Goal: Check status: Check status

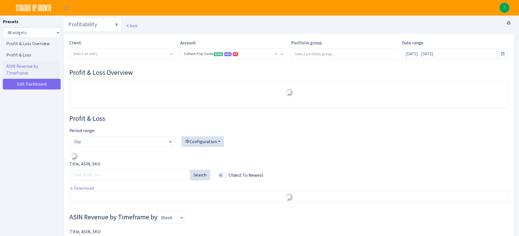
select select "1581829893696978"
click at [283, 53] on span "× Culture Pop Soda Seller AMC US 1581829893696978A3PRXYXKLSEMF4ENTITY1AUDZMZVXO…" at bounding box center [233, 54] width 106 height 11
click at [102, 25] on select "Search DSP FBA Inventory Forecast Tracking Profitability Subscribe and save Pro…" at bounding box center [92, 25] width 58 height 14
click at [133, 25] on link "Back" at bounding box center [132, 25] width 12 height 5
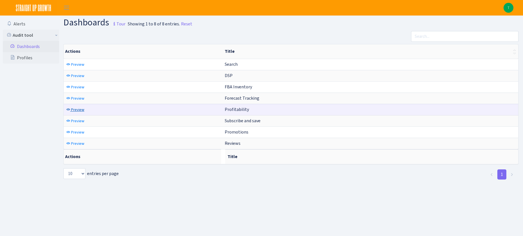
click at [76, 110] on span "Preview" at bounding box center [77, 109] width 13 height 5
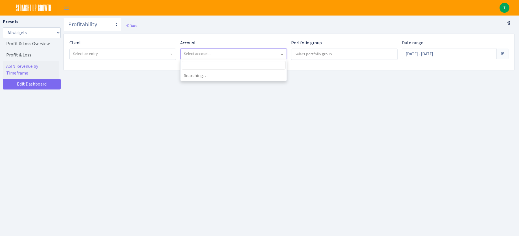
click at [264, 55] on span "Select account..." at bounding box center [232, 54] width 96 height 6
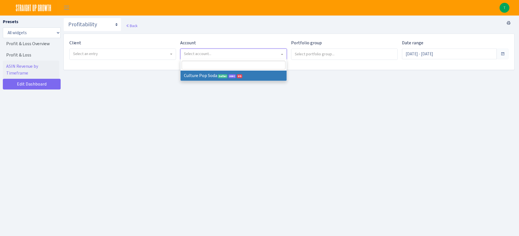
select select
select select "1581829893696978"
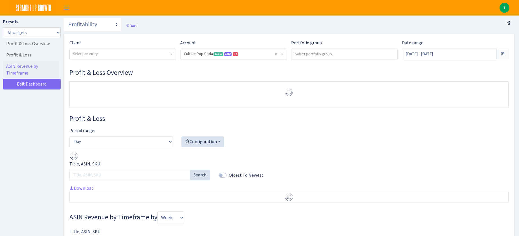
select select "1581829893696978"
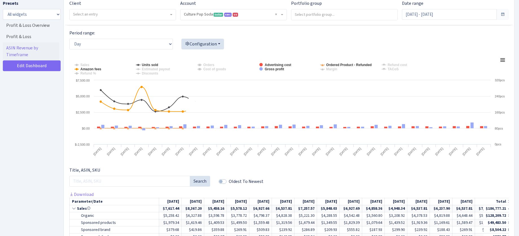
scroll to position [108, 0]
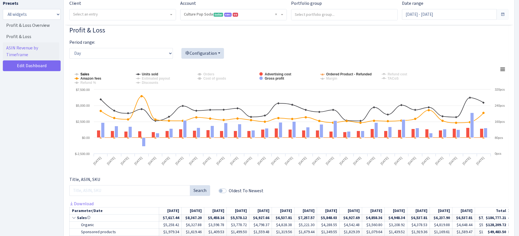
click at [83, 74] on tspan "Sales" at bounding box center [84, 74] width 9 height 4
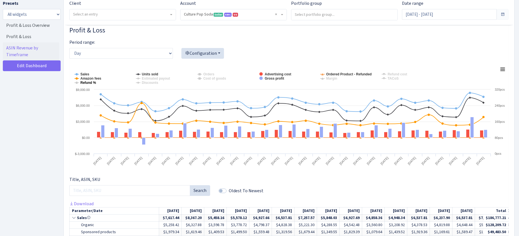
click at [86, 83] on tspan "Refund %" at bounding box center [88, 83] width 16 height 4
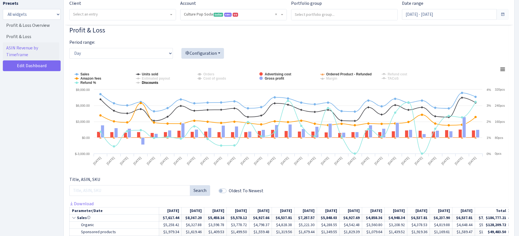
click at [150, 84] on tspan "Discounts" at bounding box center [150, 83] width 16 height 4
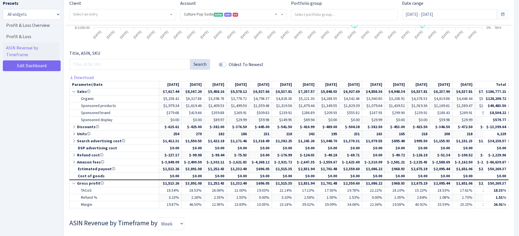
scroll to position [237, 0]
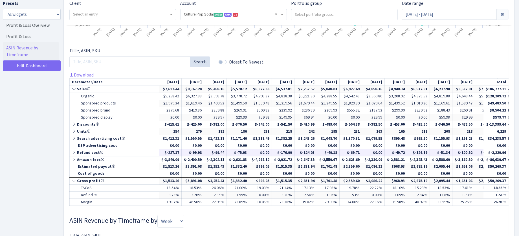
click at [74, 153] on icon at bounding box center [74, 152] width 5 height 4
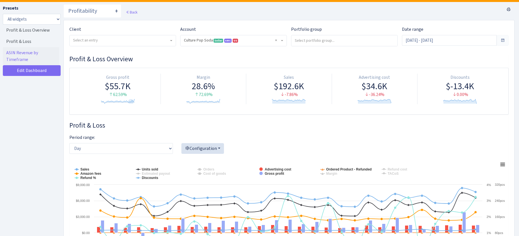
scroll to position [0, 0]
